Goal: Task Accomplishment & Management: Complete application form

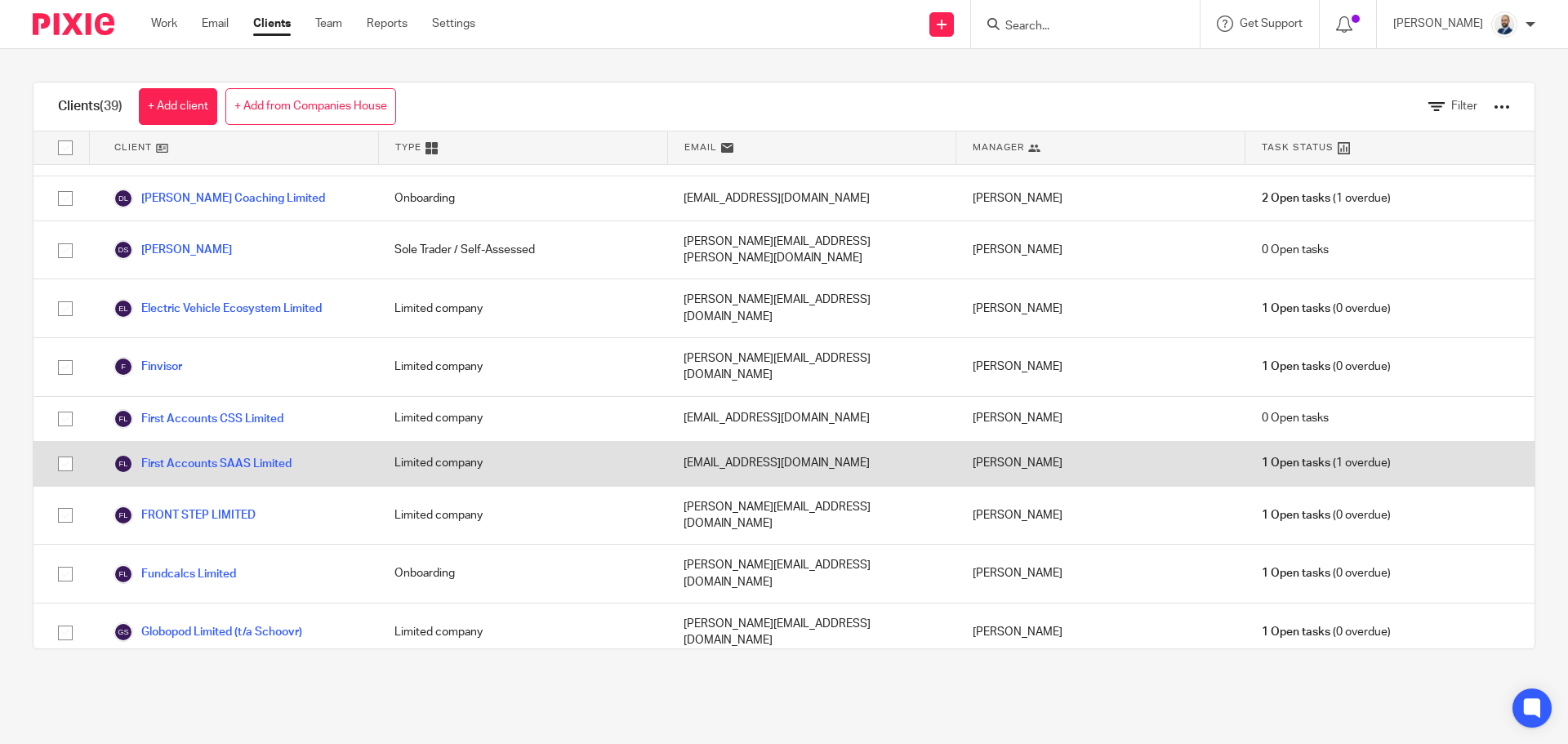
scroll to position [654, 0]
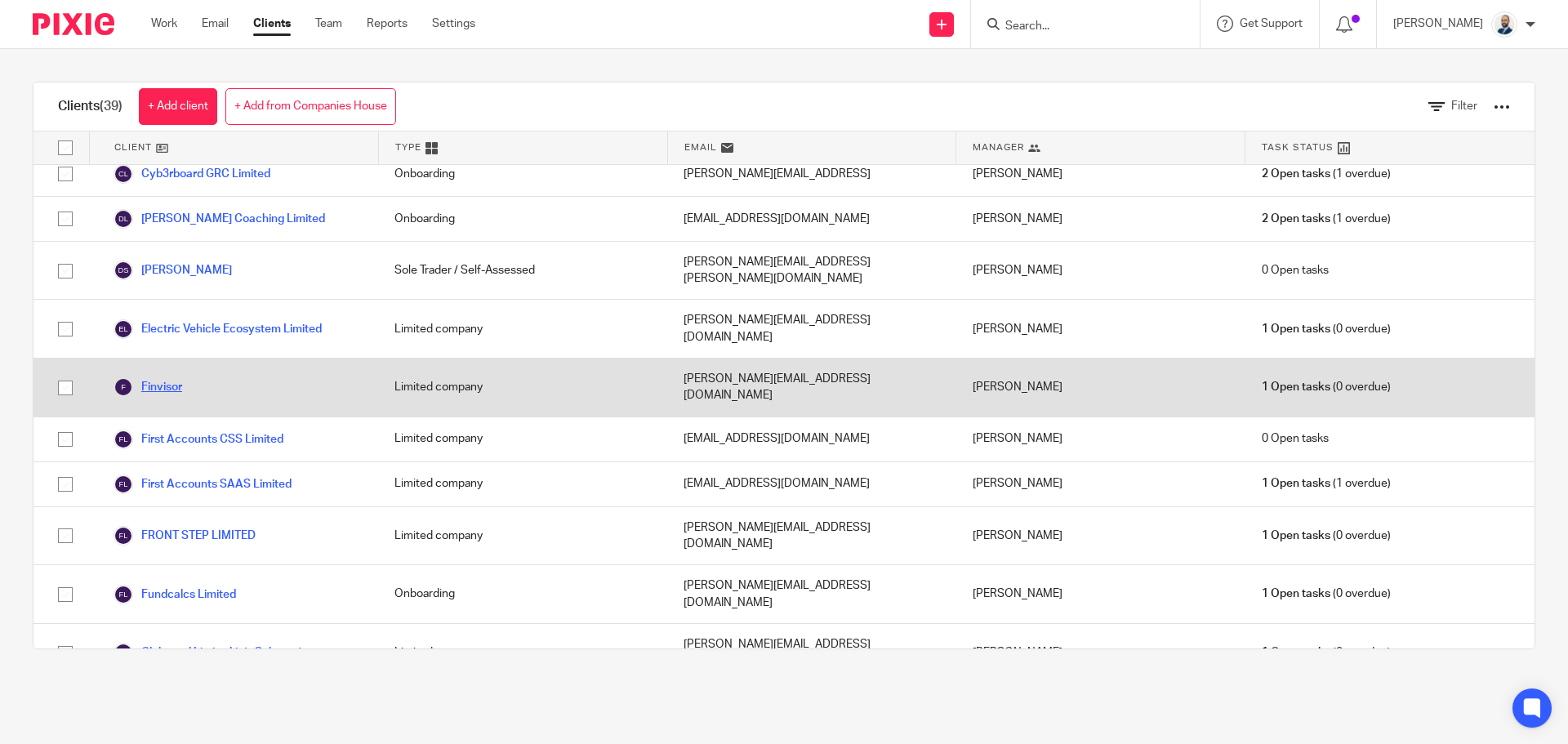
click at [153, 377] on link "Finvisor" at bounding box center [148, 387] width 69 height 20
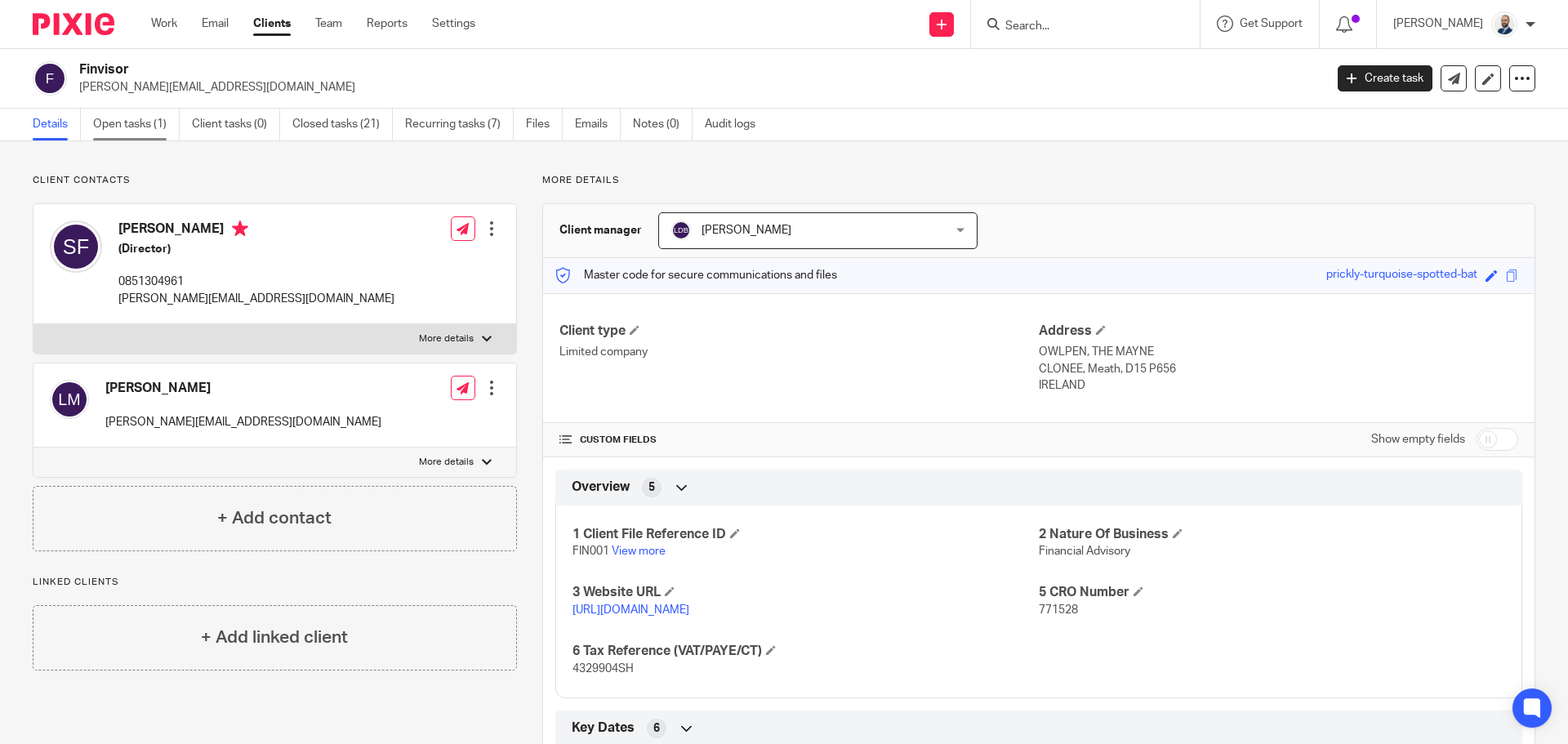
click at [160, 119] on link "Open tasks (1)" at bounding box center [136, 125] width 86 height 31
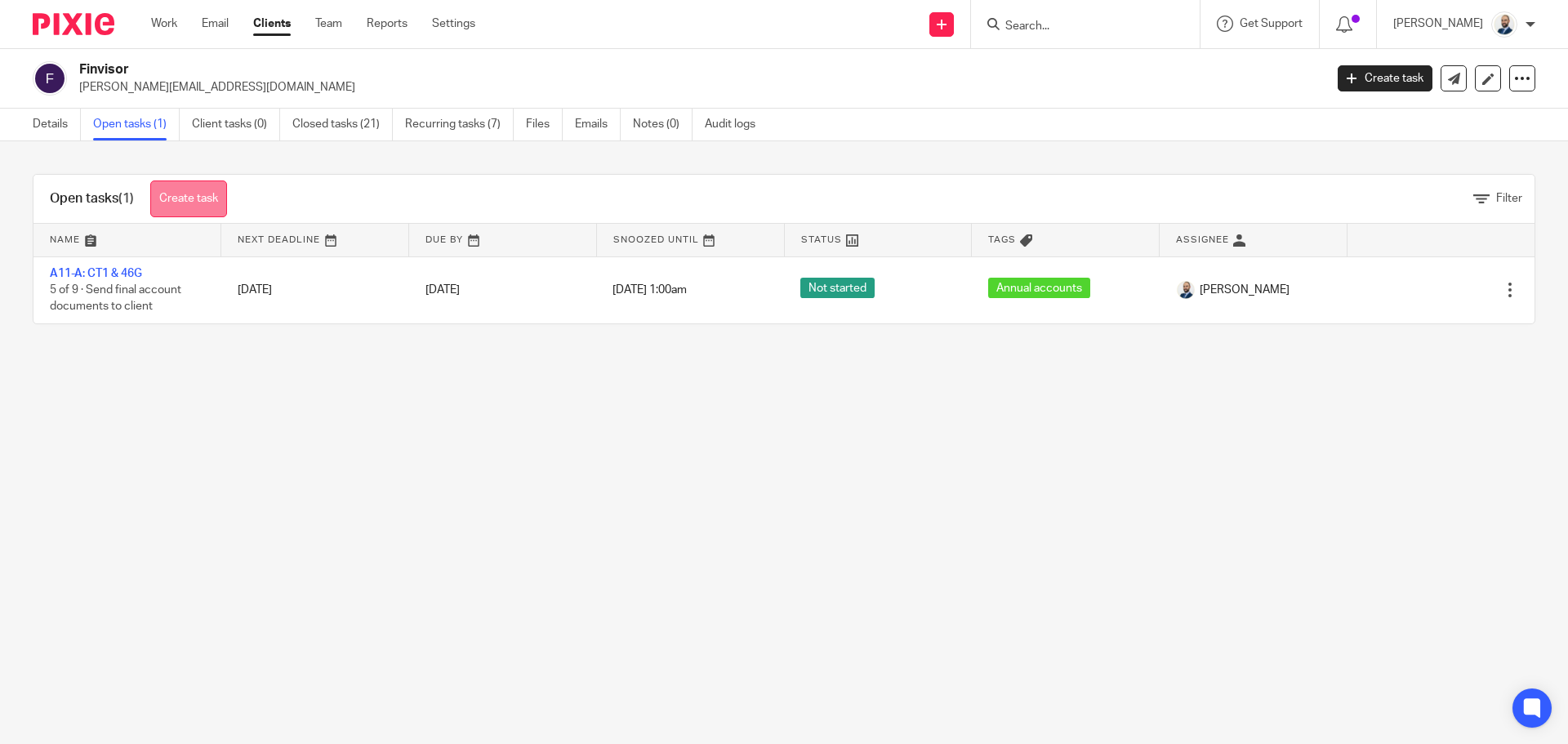
click at [212, 200] on link "Create task" at bounding box center [189, 198] width 77 height 36
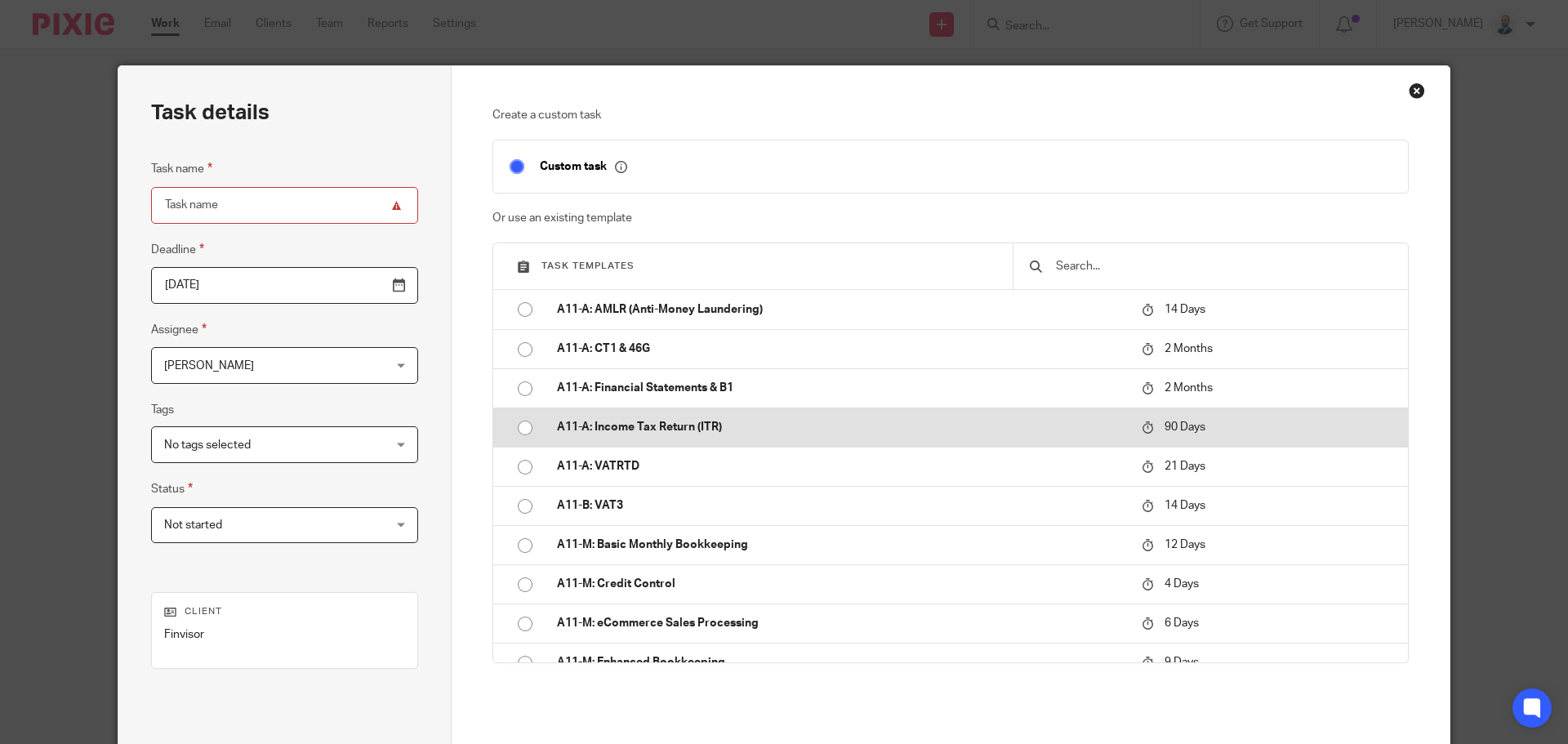
click at [516, 429] on input "radio" at bounding box center [525, 428] width 31 height 31
type input "2025-11-08"
type input "A11-A: Income Tax Return (ITR)"
checkbox input "false"
radio input "false"
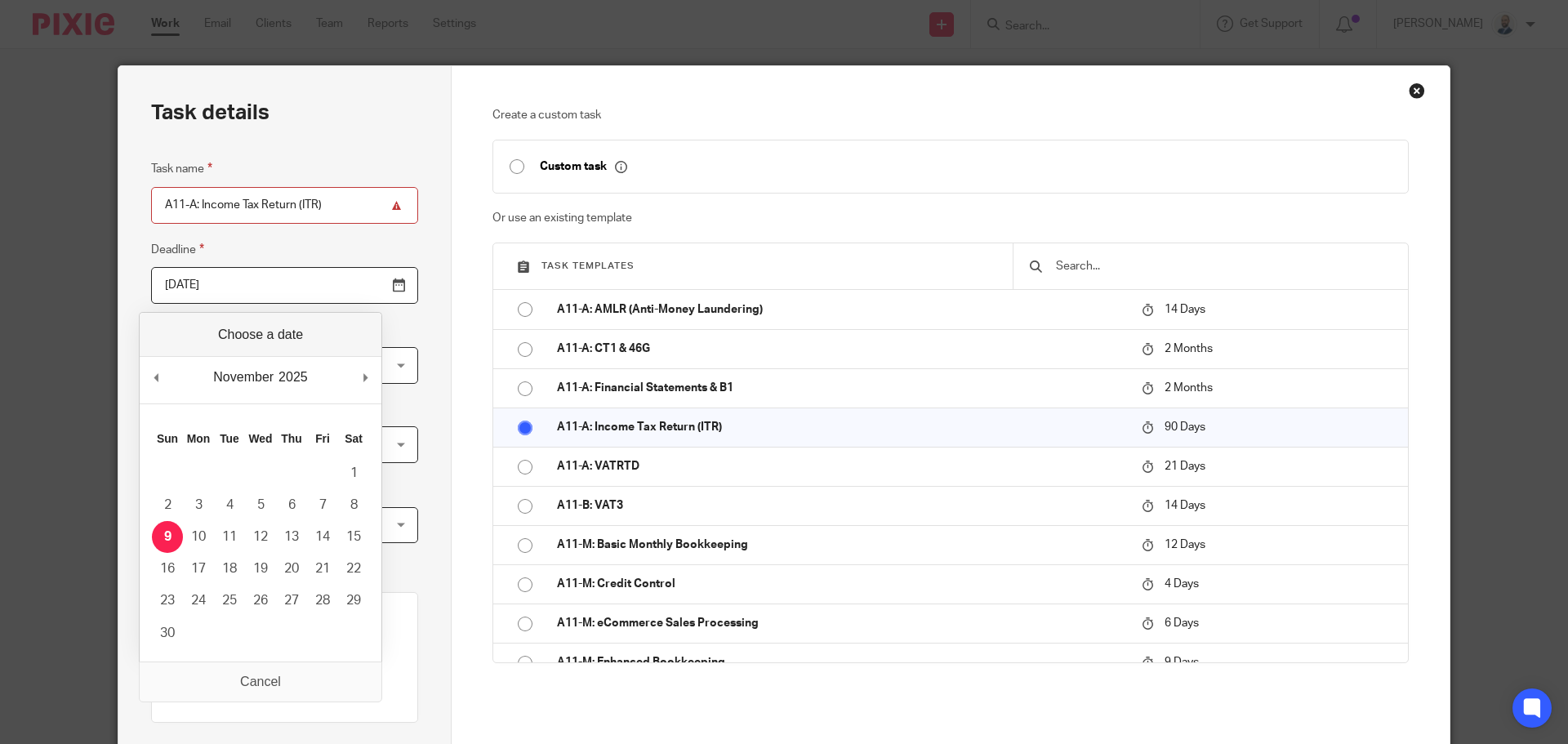
click at [214, 280] on input "2025-11-08" at bounding box center [285, 285] width 267 height 36
type input "2025-08-30"
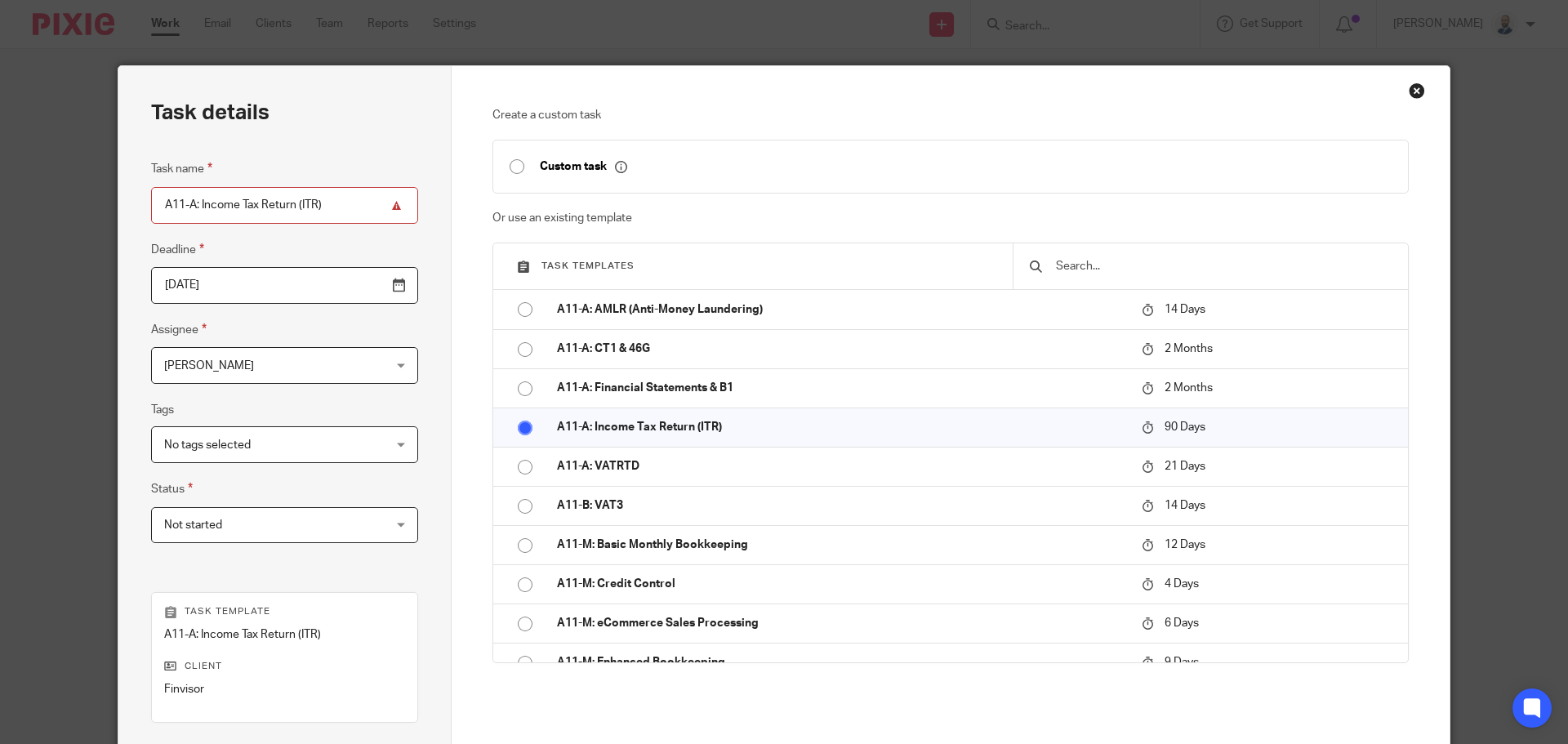
click at [409, 388] on div "Task details Task name A11-A: Income Tax Return (ITR) Deadline 2025-08-30 Assig…" at bounding box center [285, 482] width 333 height 833
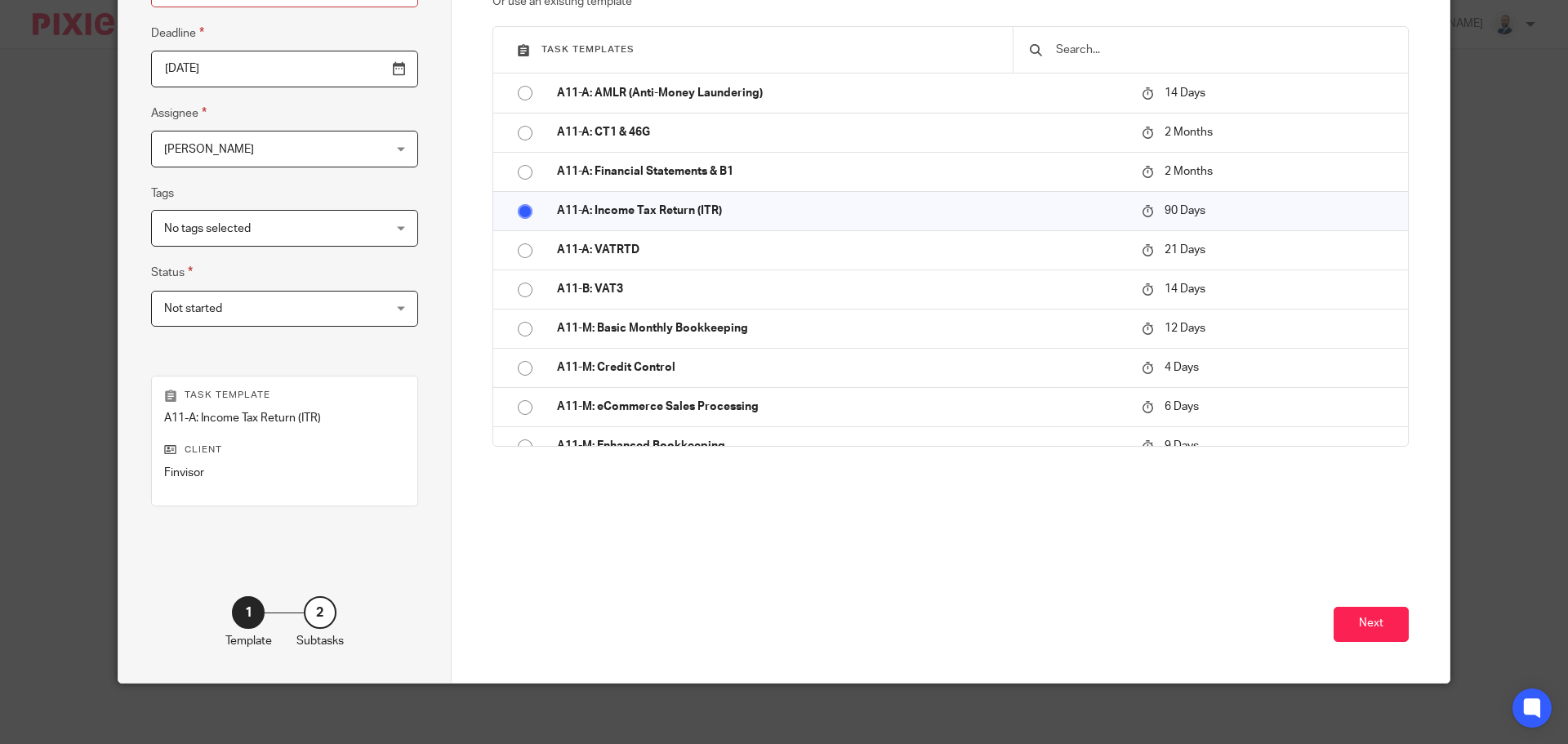
scroll to position [221, 0]
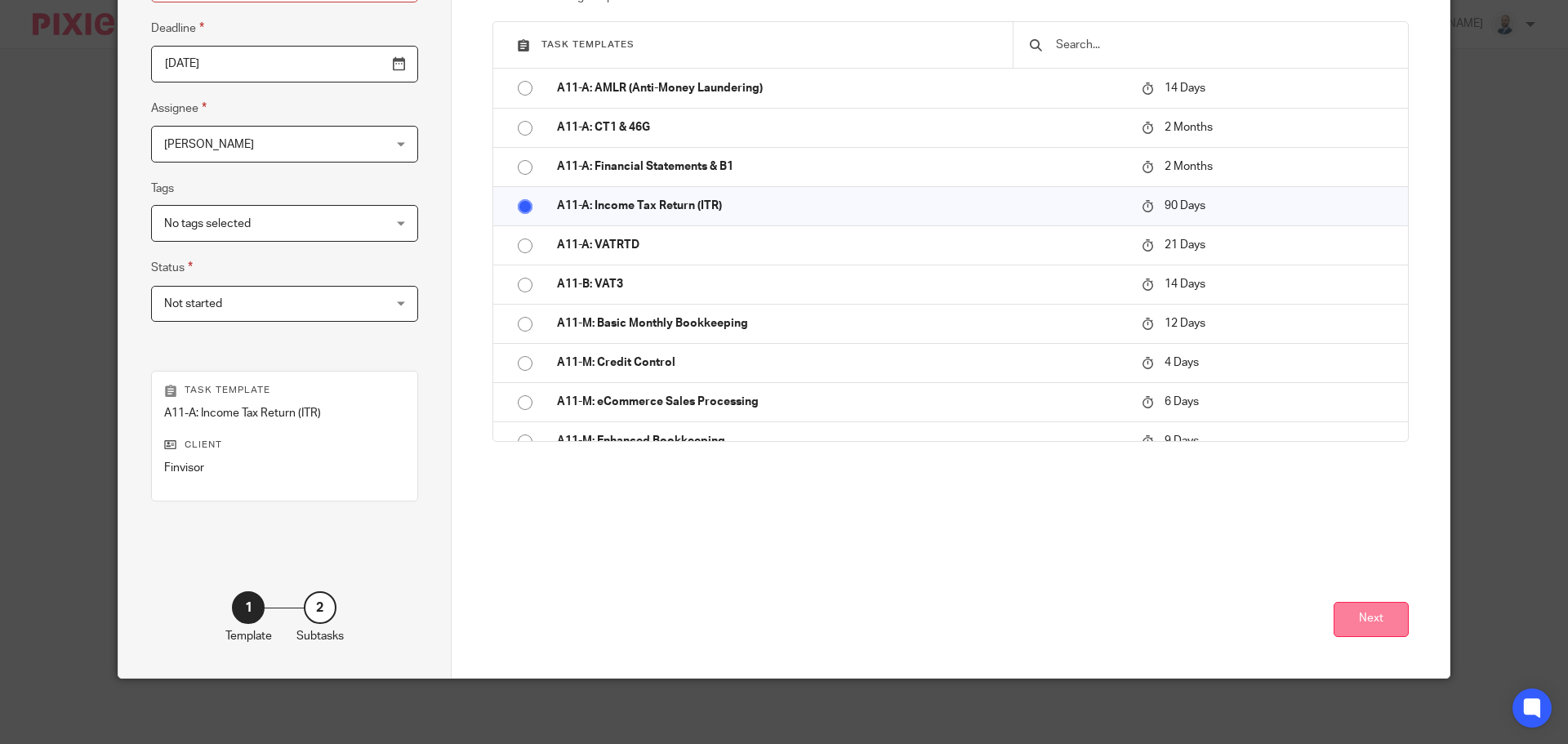
drag, startPoint x: 1430, startPoint y: 632, endPoint x: 1380, endPoint y: 620, distance: 51.4
click at [1425, 631] on div "Create a custom task Custom task Or use an existing template Task templates A11…" at bounding box center [950, 261] width 999 height 833
click at [1379, 619] on button "Next" at bounding box center [1372, 619] width 76 height 35
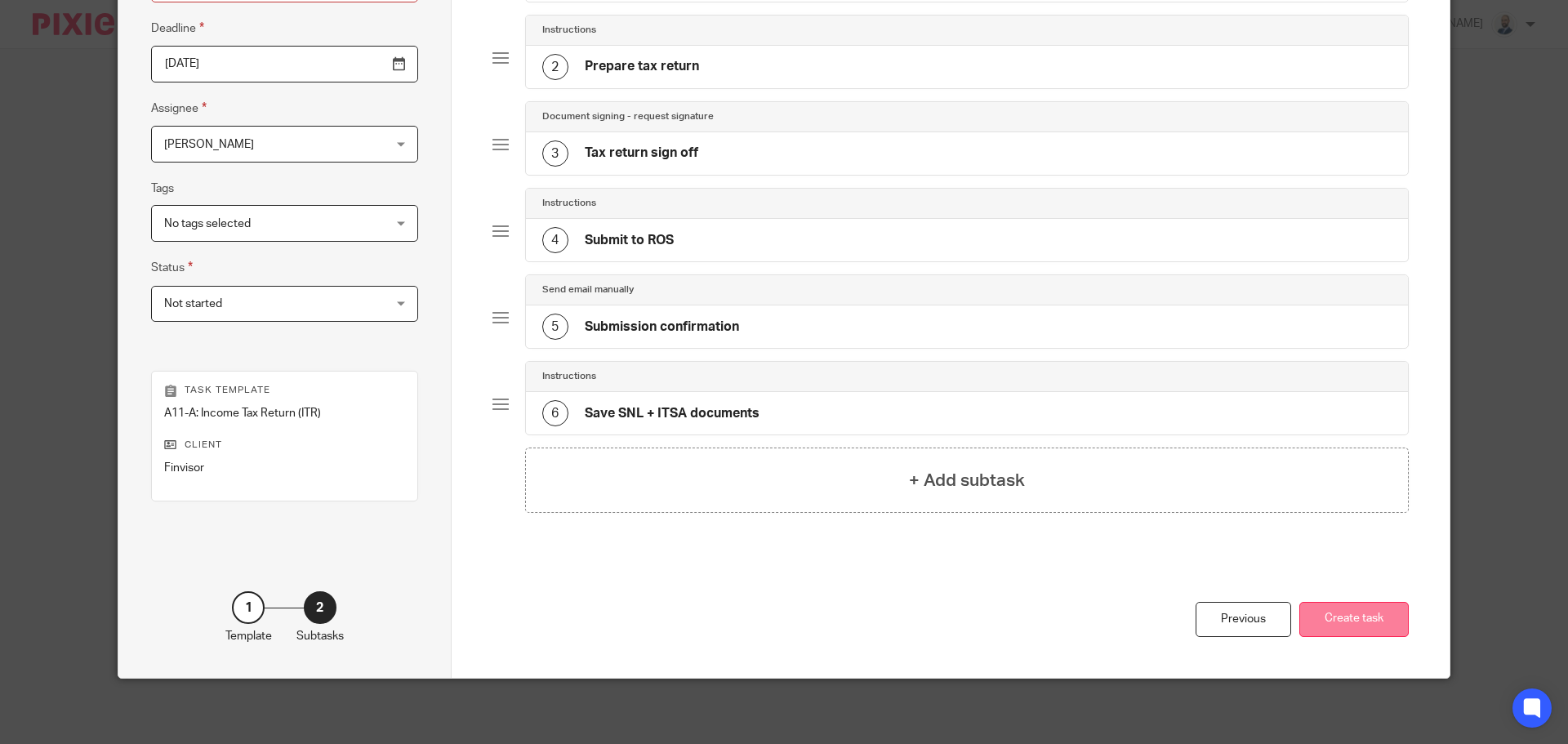
click at [1352, 621] on button "Create task" at bounding box center [1354, 619] width 109 height 35
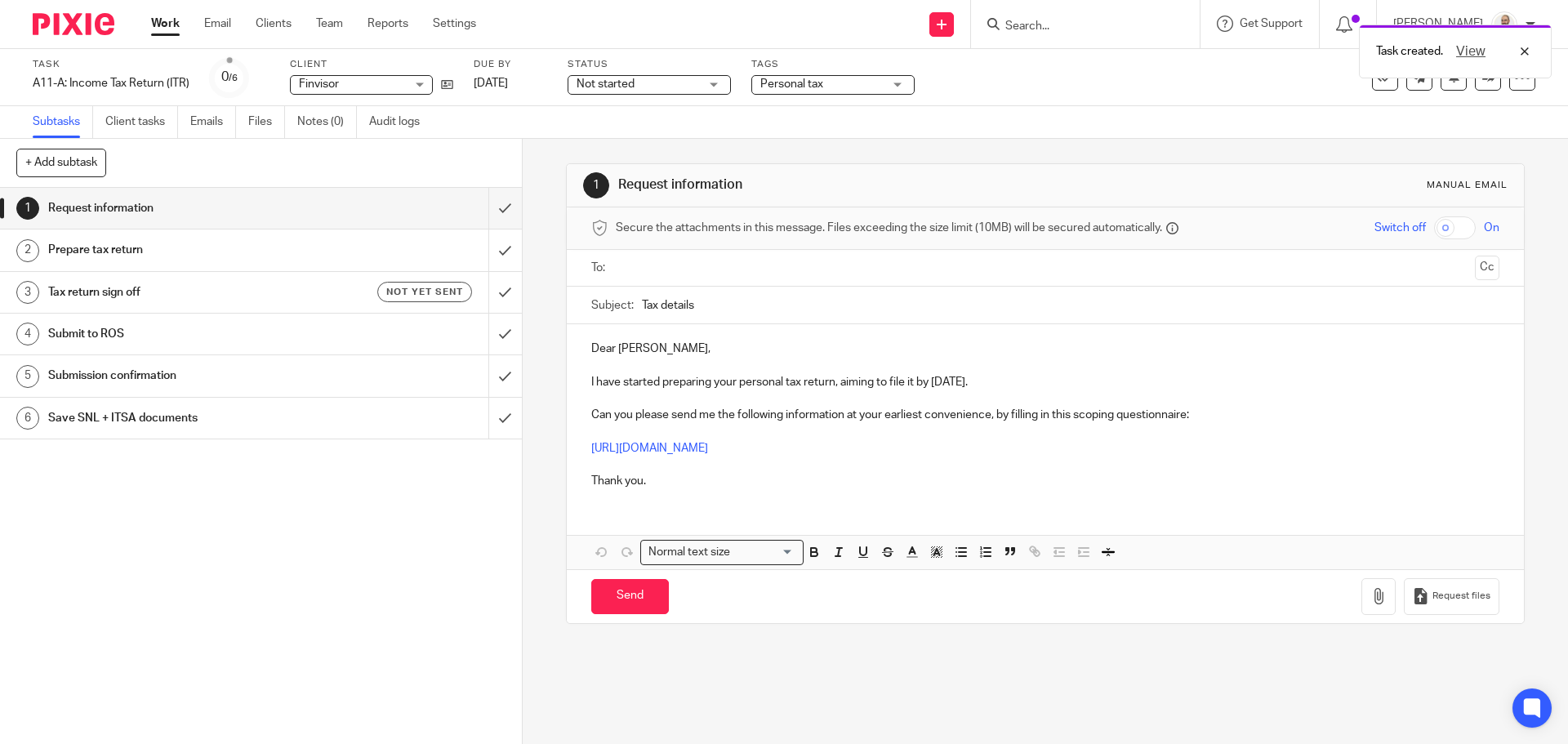
click at [669, 272] on input "text" at bounding box center [1045, 268] width 846 height 19
drag, startPoint x: 699, startPoint y: 304, endPoint x: 745, endPoint y: 281, distance: 51.4
click at [746, 278] on input "text" at bounding box center [1090, 270] width 758 height 31
click at [649, 352] on p "Dear [PERSON_NAME]," at bounding box center [1045, 351] width 907 height 17
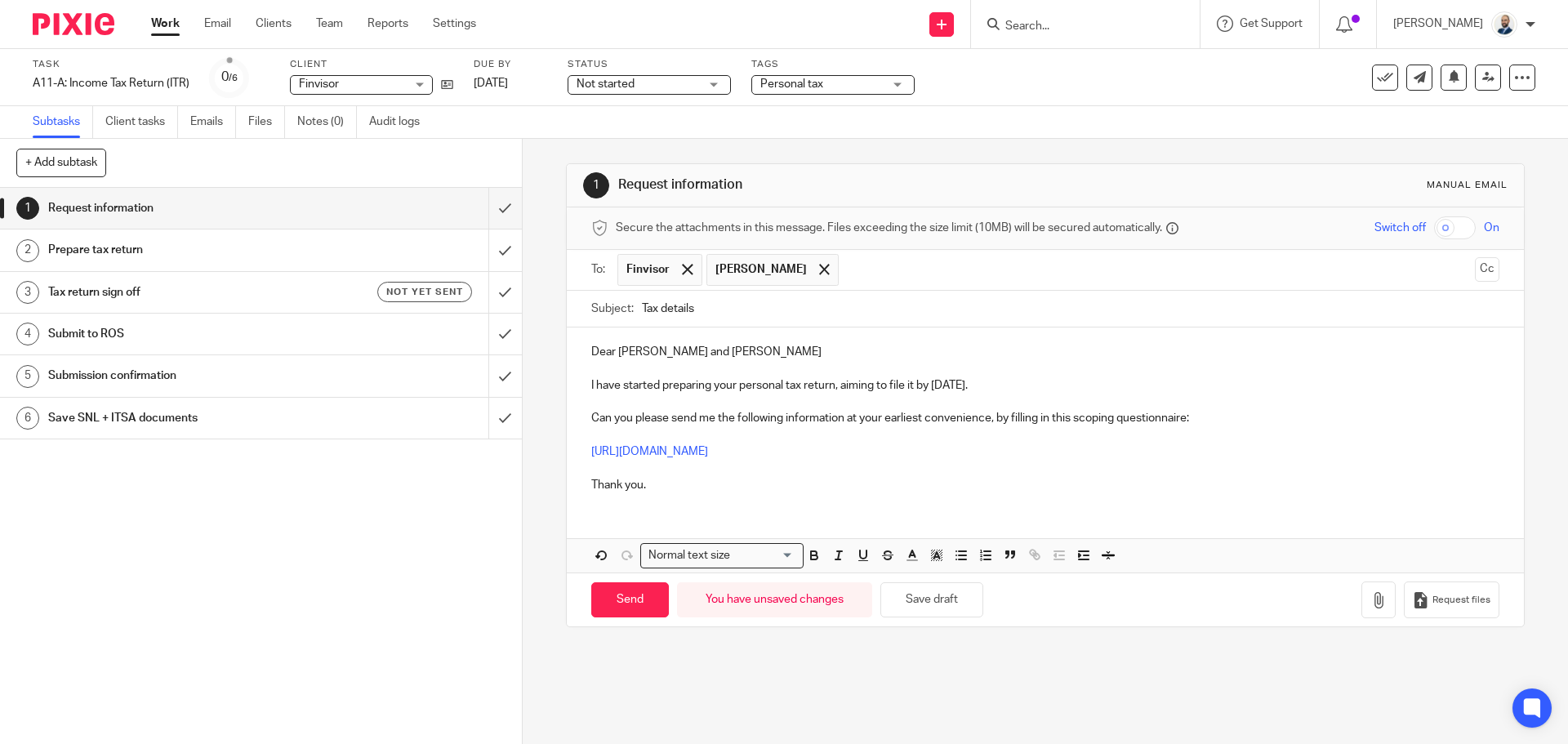
click at [1038, 387] on p "I have started preparing your personal tax return, aiming to file it by [DATE]." at bounding box center [1045, 385] width 907 height 17
click at [631, 416] on p "Can you please send me the following information at your earliest convenience, …" at bounding box center [1045, 418] width 907 height 17
click at [616, 594] on input "Send" at bounding box center [629, 600] width 78 height 35
type input "Sent"
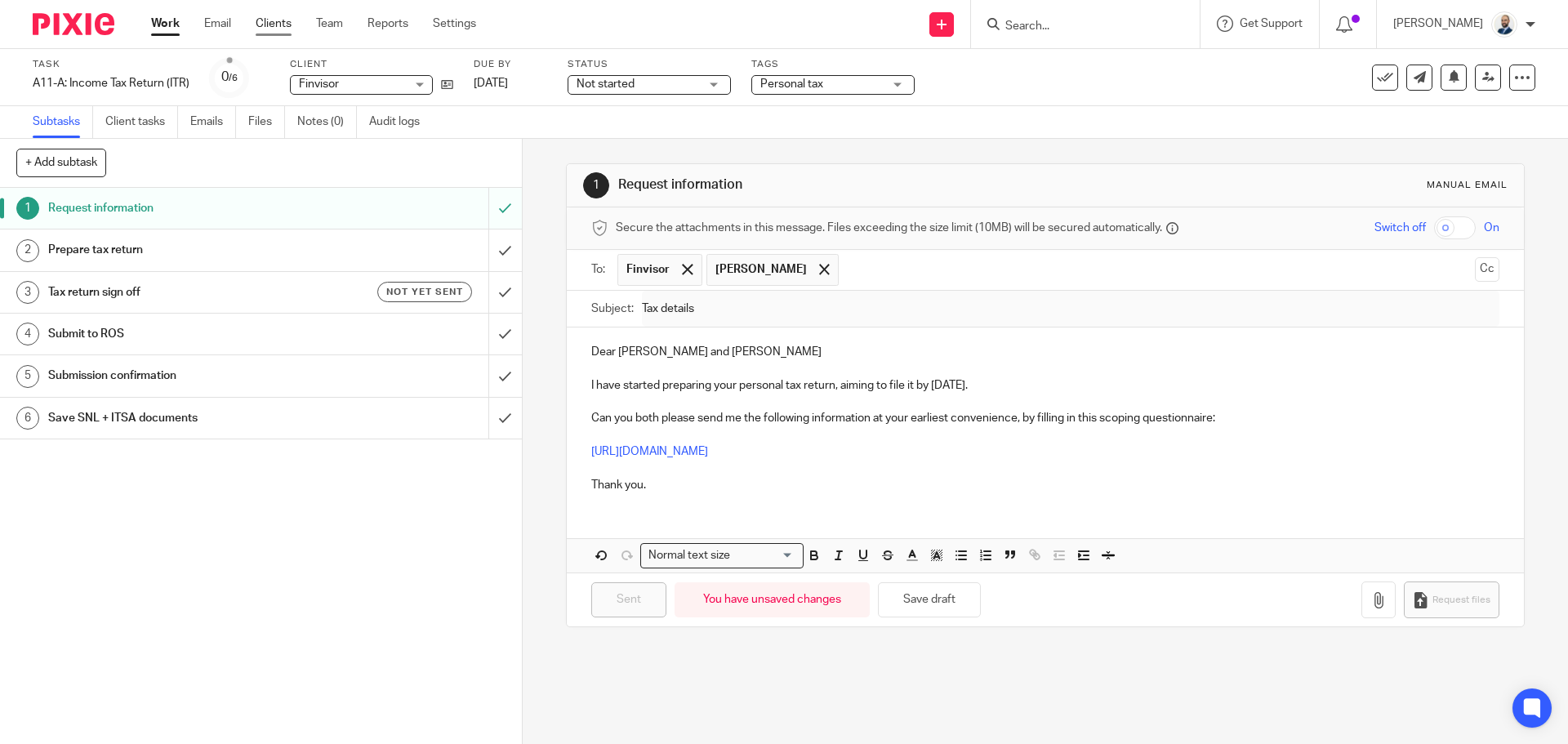
click at [272, 25] on link "Clients" at bounding box center [273, 24] width 36 height 17
